Goal: Task Accomplishment & Management: Manage account settings

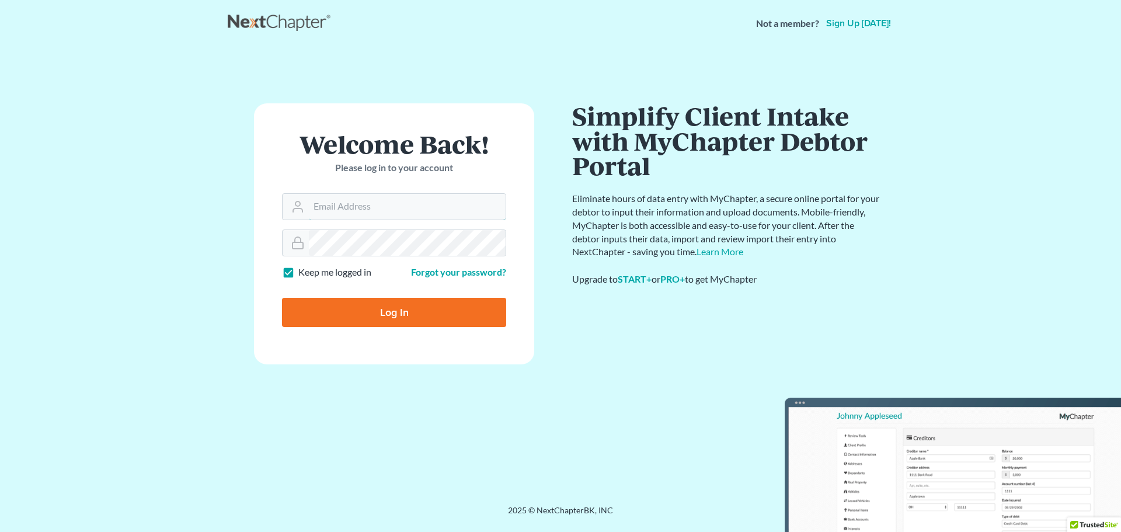
type input "[PERSON_NAME][EMAIL_ADDRESS][DOMAIN_NAME]"
click at [338, 314] on input "Log In" at bounding box center [394, 312] width 224 height 29
type input "Thinking..."
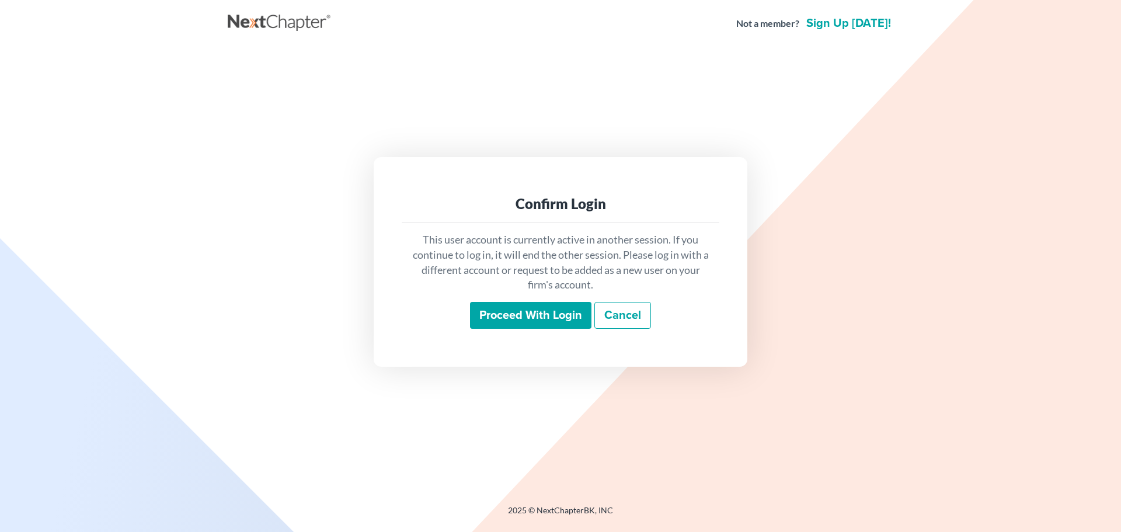
click at [527, 315] on input "Proceed with login" at bounding box center [530, 315] width 121 height 27
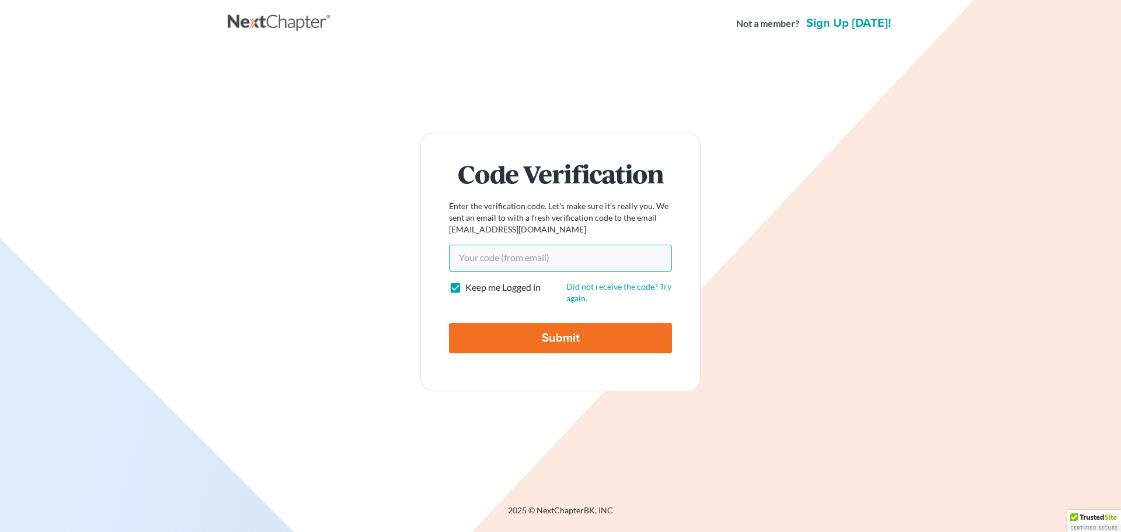
click at [485, 263] on input "Your code(from email)" at bounding box center [560, 258] width 223 height 27
paste input "8dfe85"
type input "8dfe85"
click at [496, 337] on input "Submit" at bounding box center [560, 338] width 223 height 30
type input "Thinking..."
